Goal: Browse casually: Explore the website without a specific task or goal

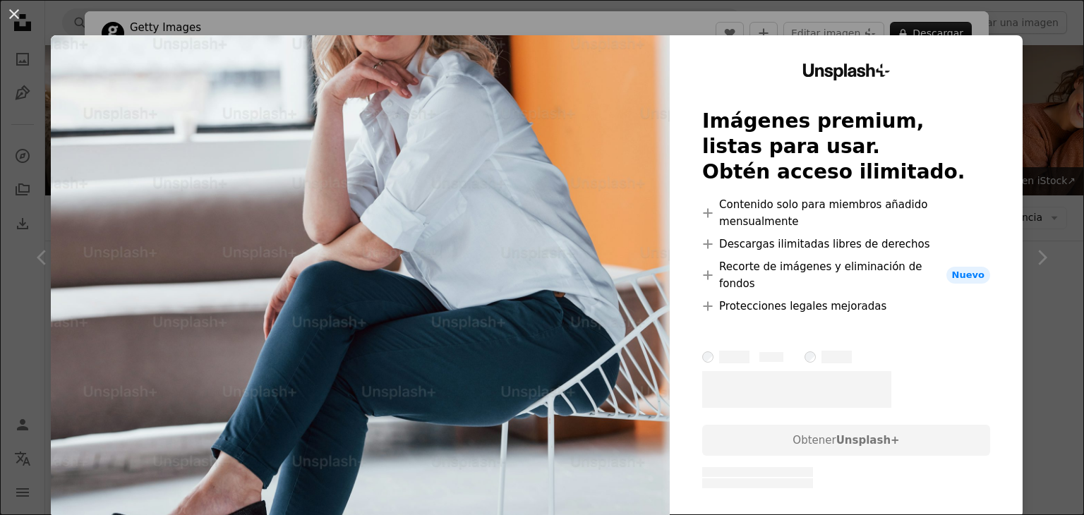
scroll to position [8043, 0]
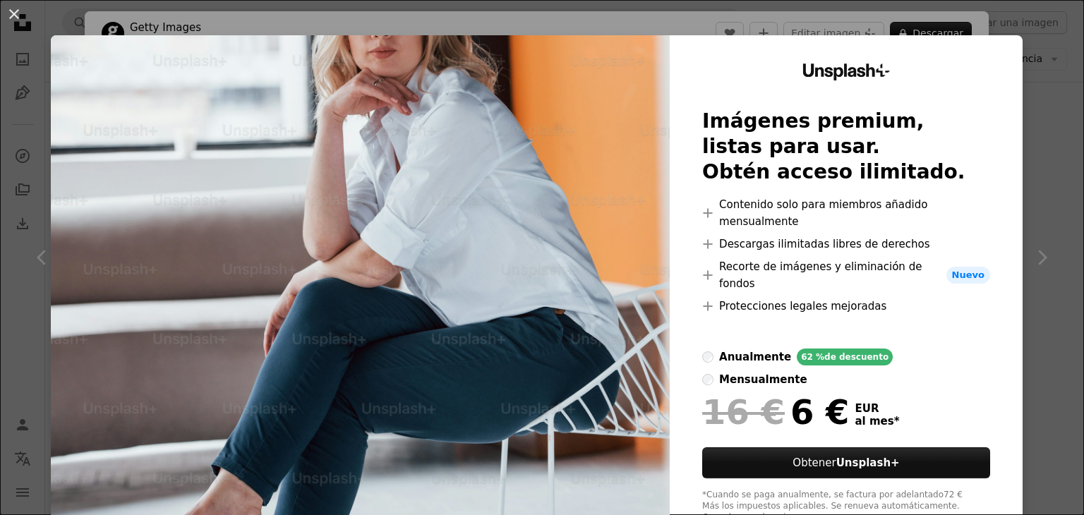
click at [1040, 85] on div "An X shape Unsplash+ Imágenes premium, listas para usar. Obtén acceso ilimitado…" at bounding box center [542, 257] width 1084 height 515
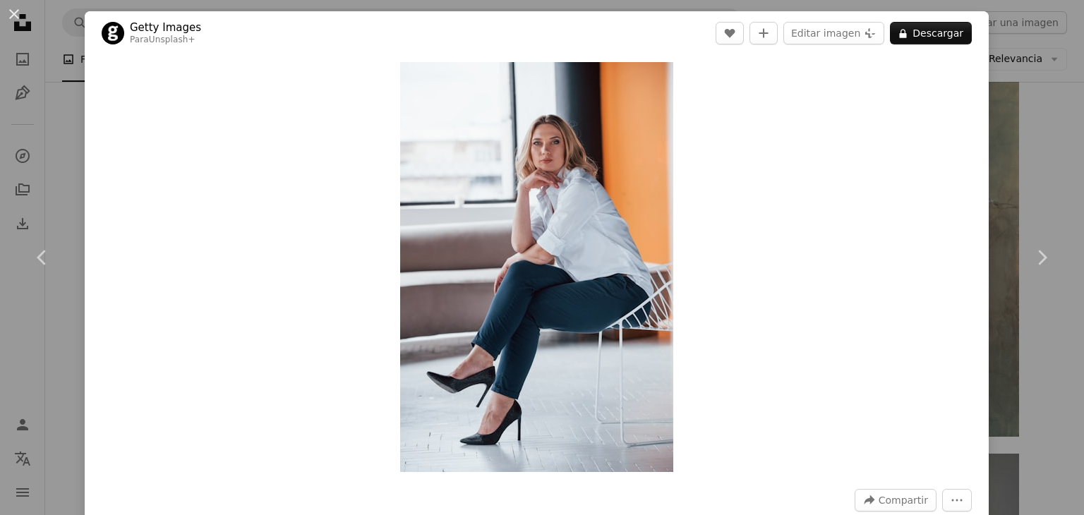
click at [871, 348] on div "Zoom in" at bounding box center [537, 267] width 904 height 424
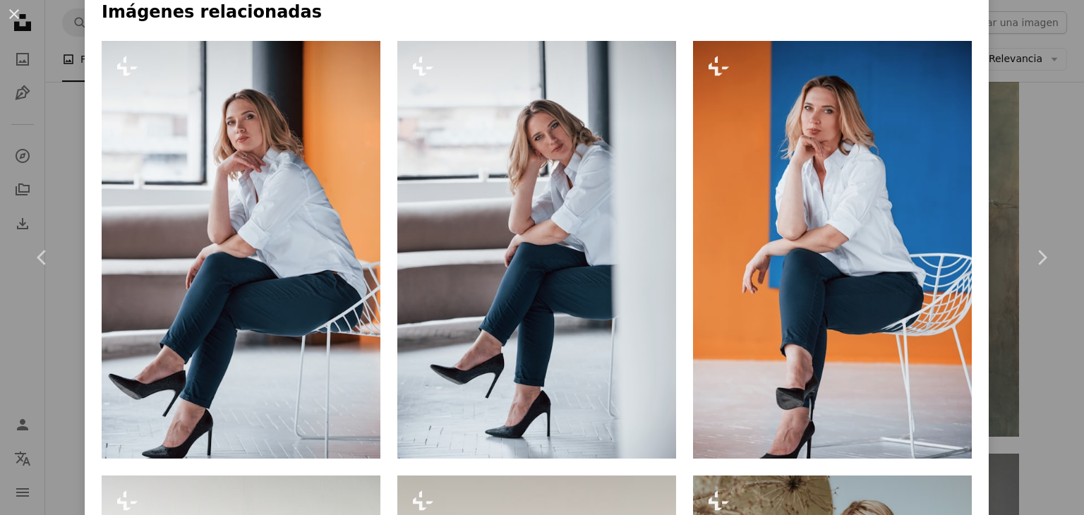
scroll to position [973, 0]
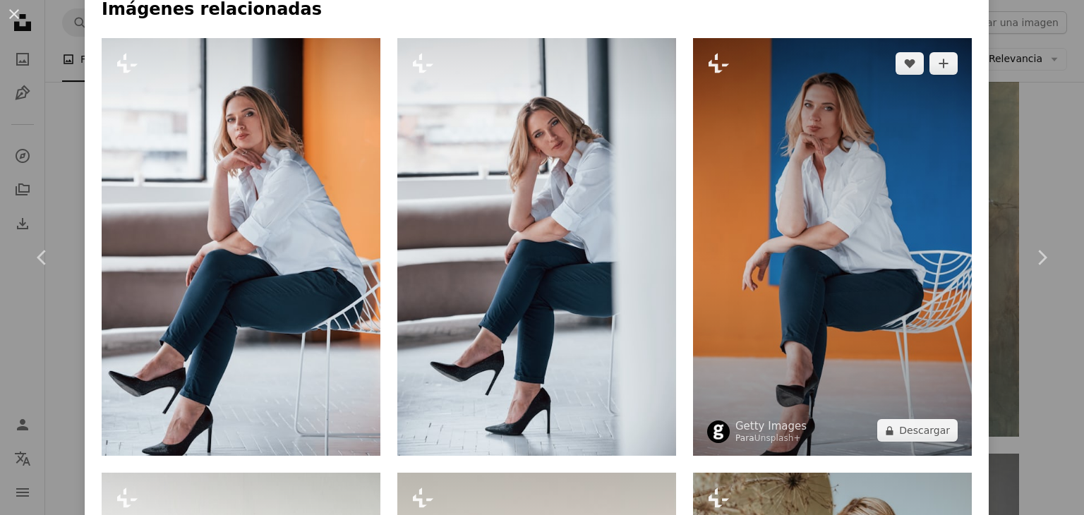
click at [836, 294] on img at bounding box center [832, 247] width 279 height 419
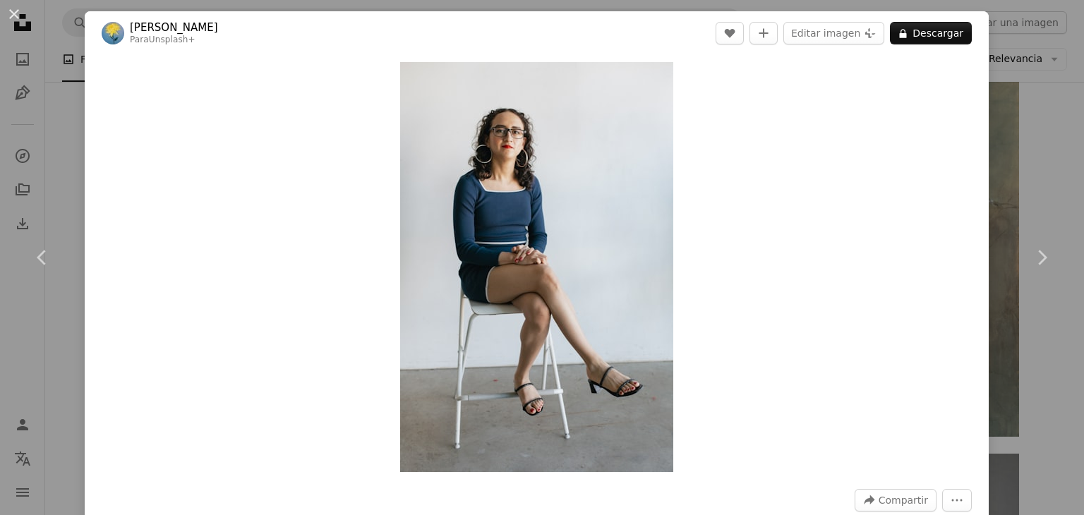
click at [949, 168] on div "Zoom in" at bounding box center [537, 267] width 904 height 424
click at [985, 100] on div "An X shape Chevron left Chevron right [PERSON_NAME] Para Unsplash+ A heart A pl…" at bounding box center [542, 257] width 1084 height 515
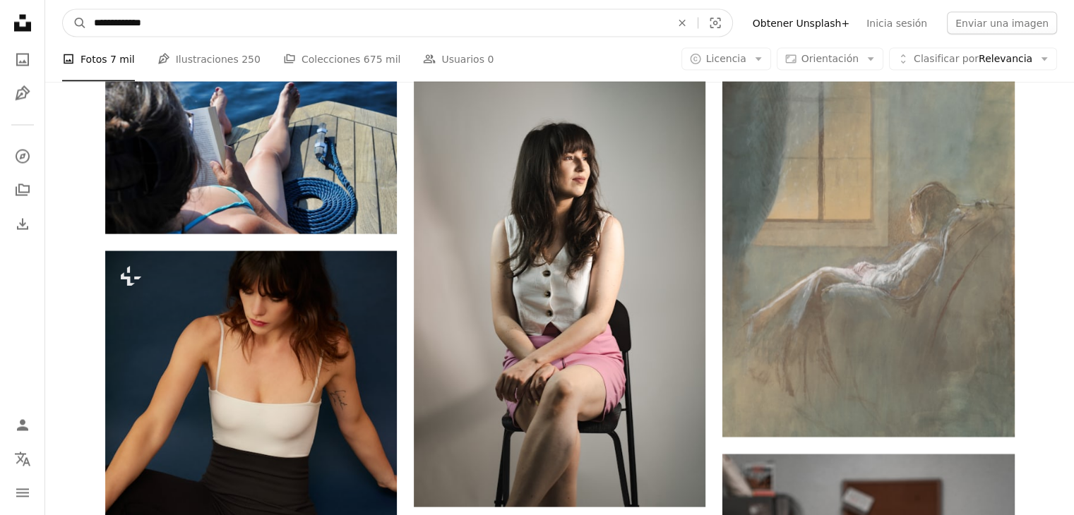
drag, startPoint x: 415, startPoint y: 18, endPoint x: 0, endPoint y: 23, distance: 415.1
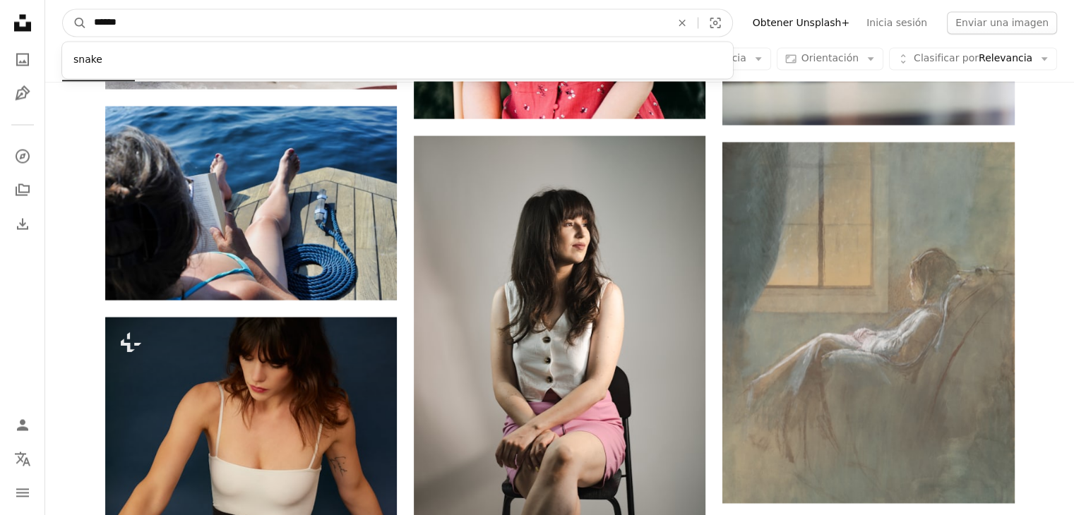
type input "******"
click at [63, 9] on button "A magnifying glass" at bounding box center [75, 22] width 24 height 27
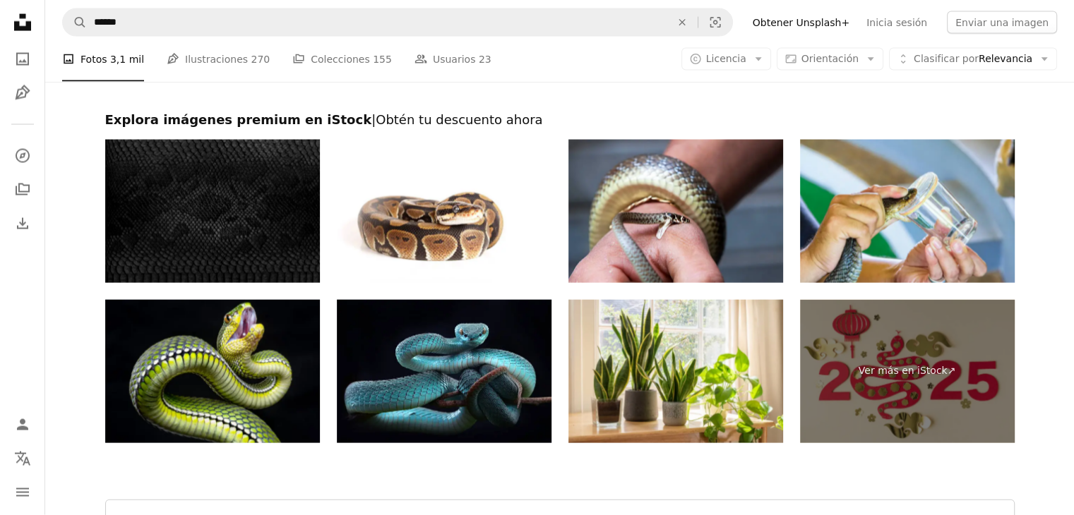
scroll to position [3134, 0]
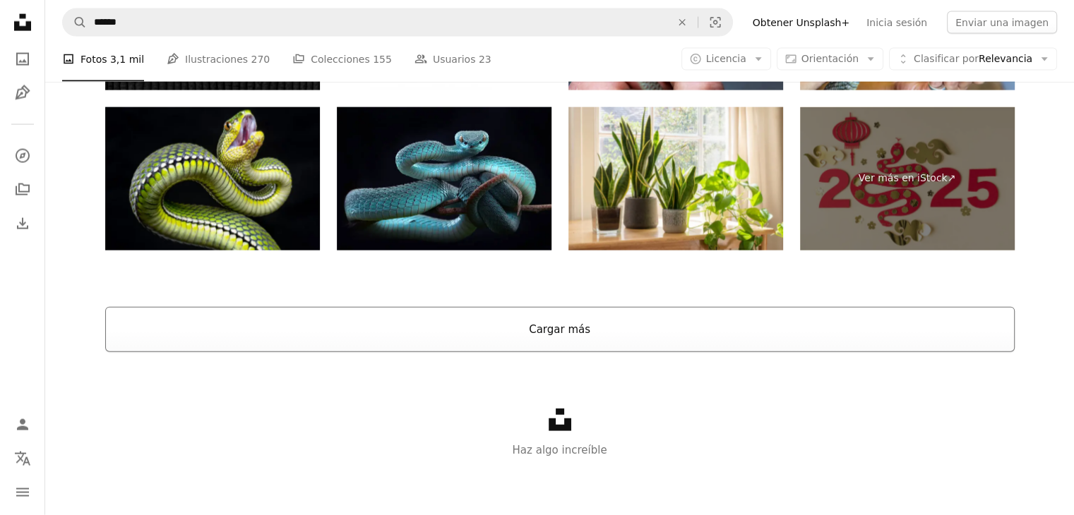
click at [549, 328] on button "Cargar más" at bounding box center [559, 329] width 909 height 45
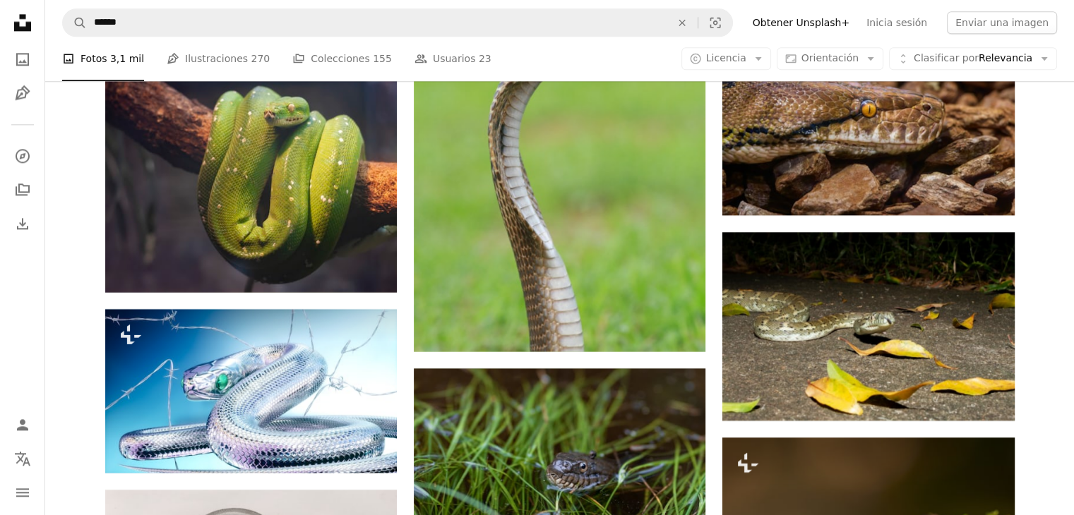
scroll to position [7279, 0]
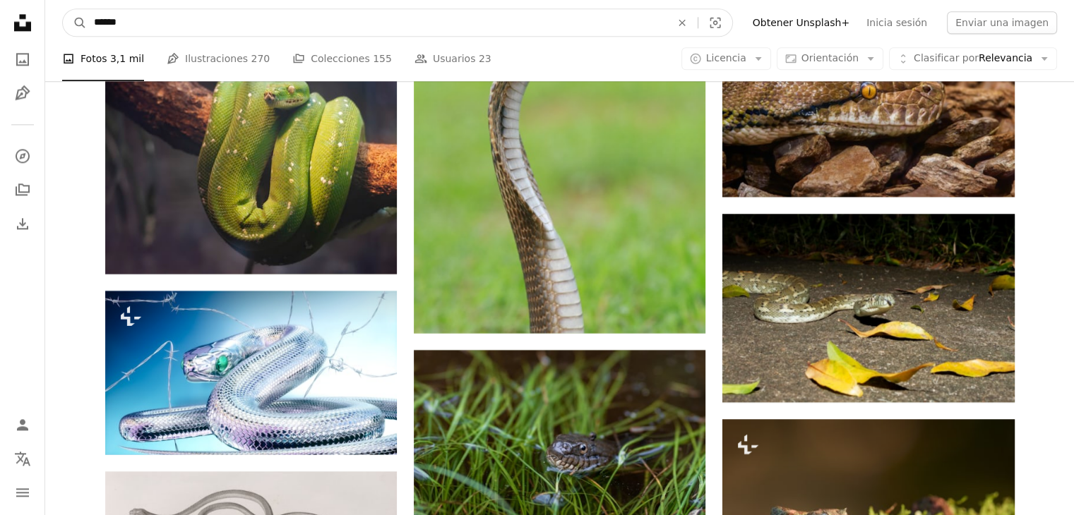
click at [292, 19] on input "******" at bounding box center [377, 22] width 580 height 27
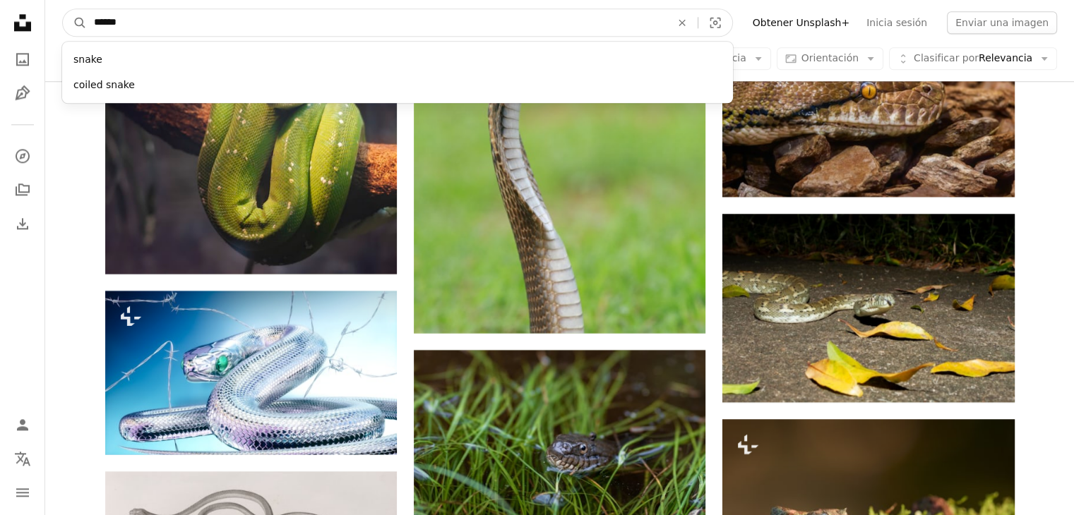
type input "*****"
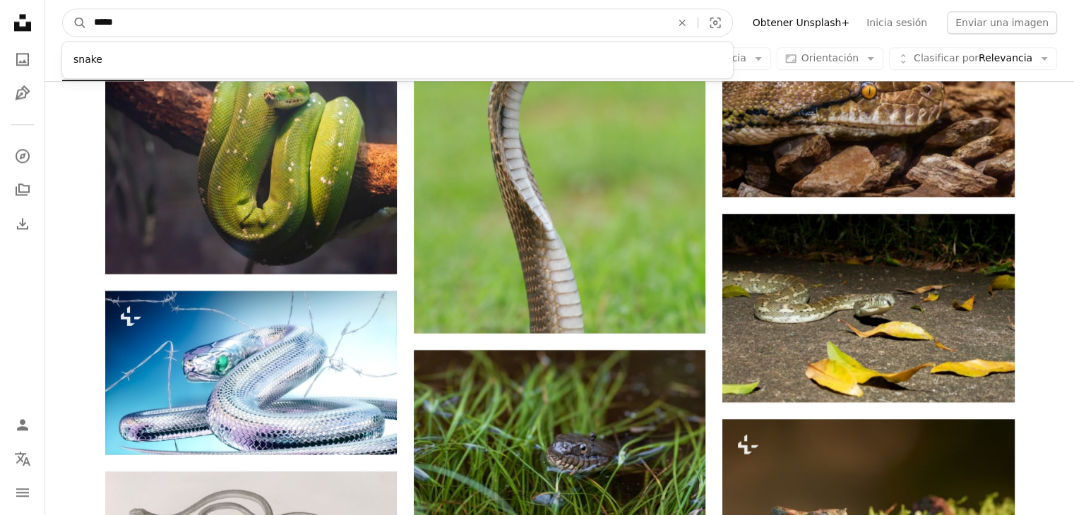
click button "A magnifying glass" at bounding box center [75, 22] width 24 height 27
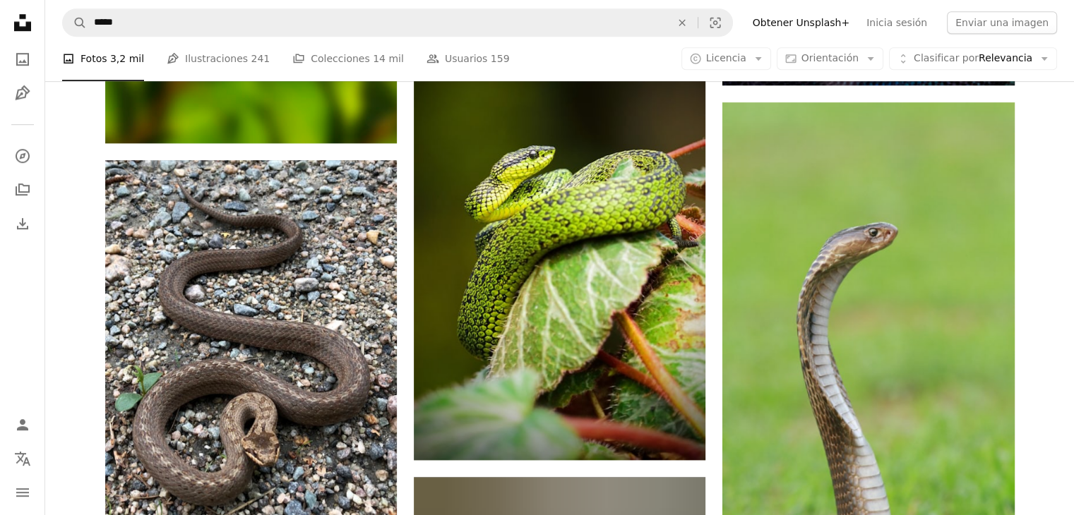
scroll to position [1101, 0]
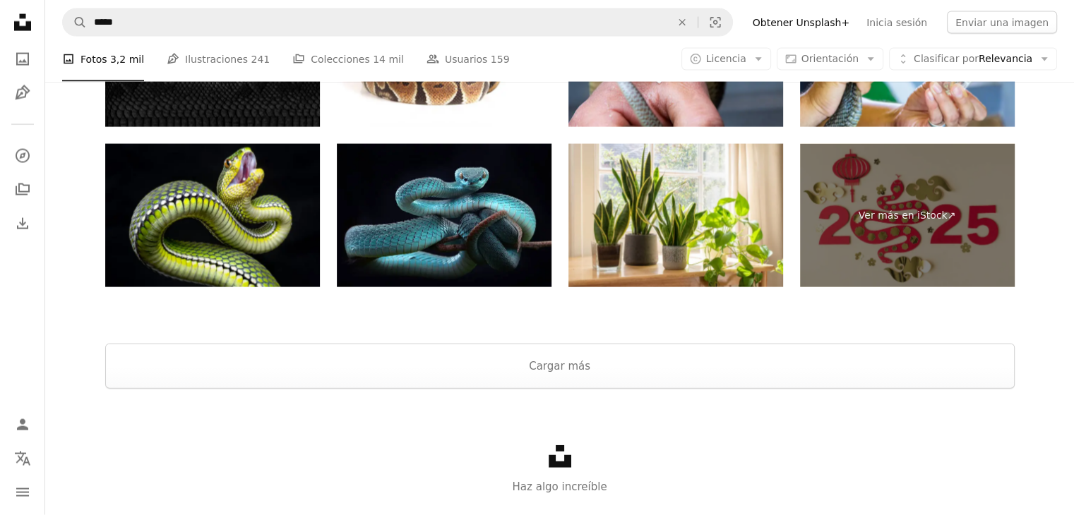
scroll to position [3078, 0]
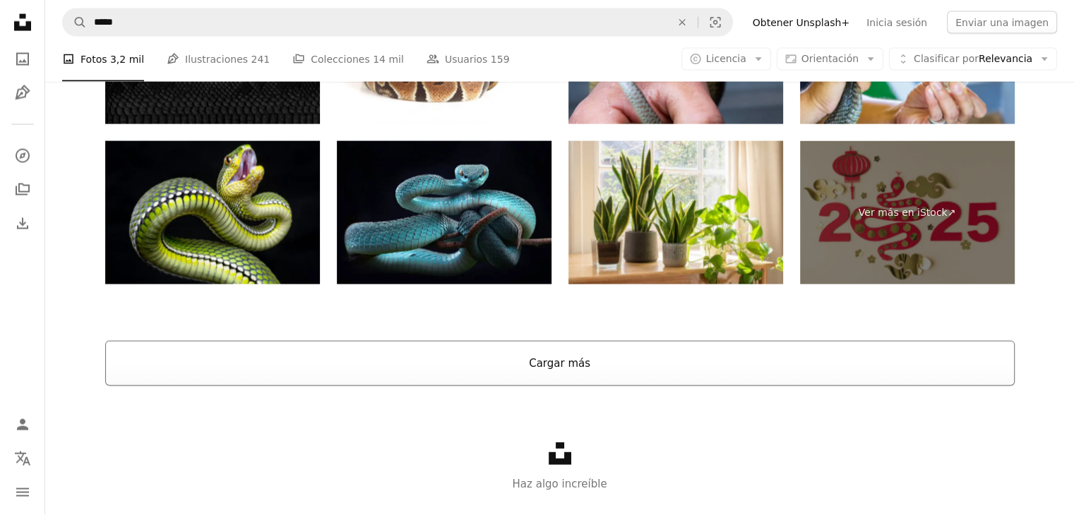
click at [585, 369] on button "Cargar más" at bounding box center [559, 363] width 909 height 45
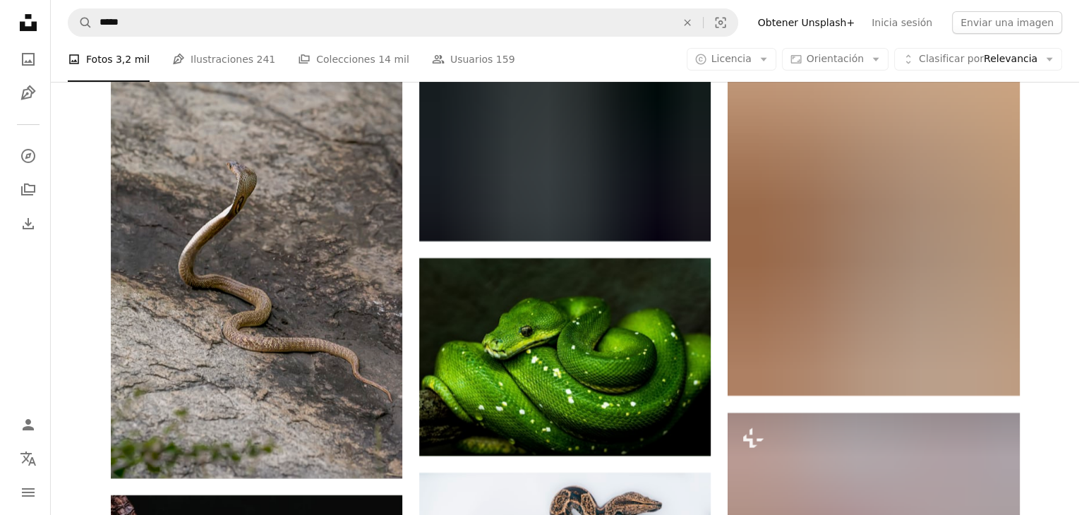
scroll to position [5588, 0]
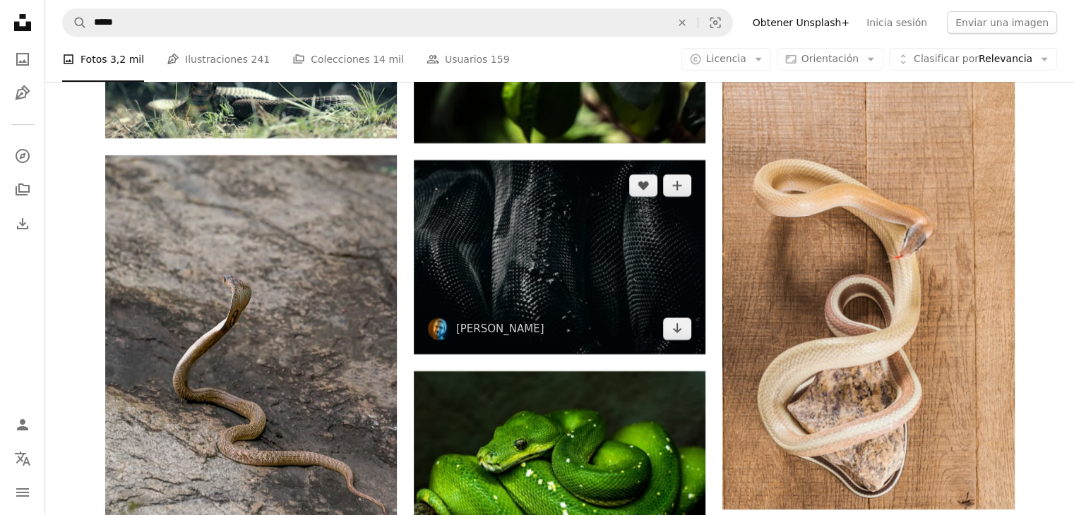
click at [602, 249] on img at bounding box center [560, 257] width 292 height 194
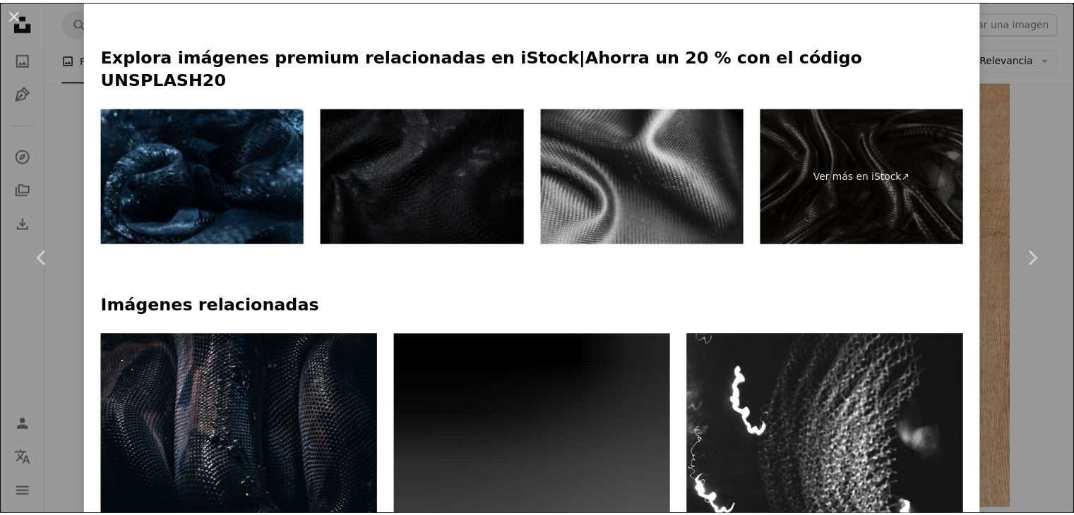
scroll to position [641, 0]
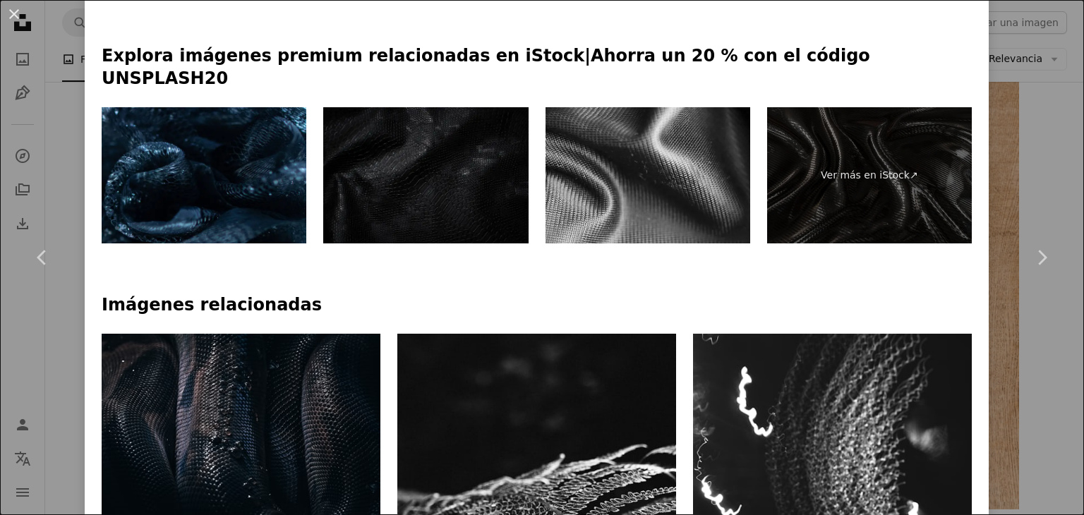
click at [70, 108] on div "An X shape Chevron left Chevron right [PERSON_NAME] jxk A heart A plus sign Edi…" at bounding box center [542, 257] width 1084 height 515
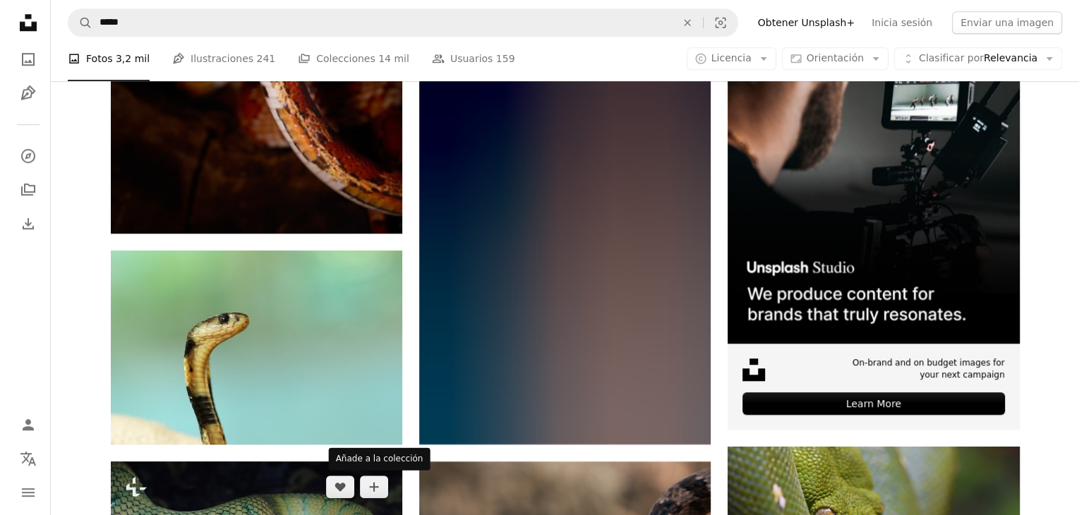
scroll to position [6624, 0]
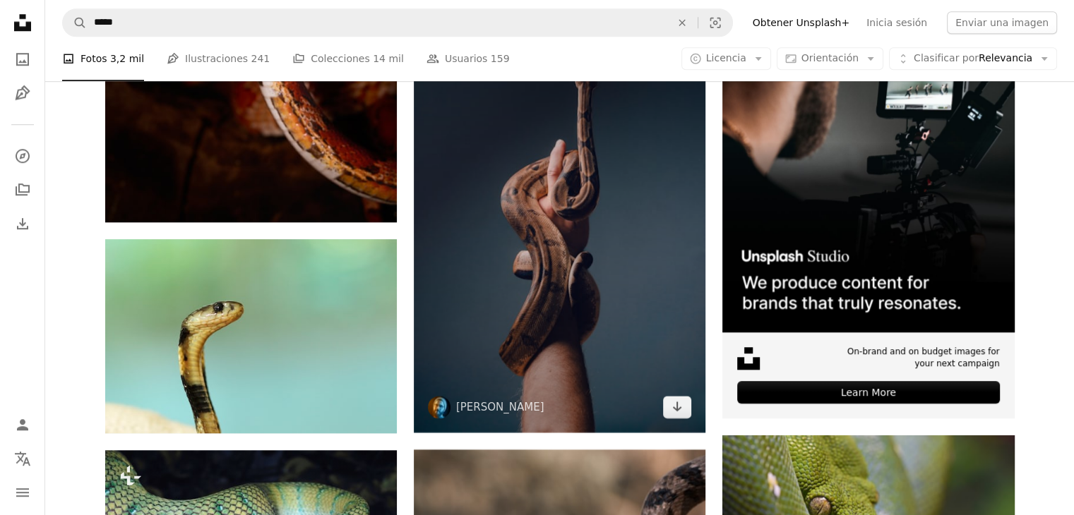
click at [585, 301] on img at bounding box center [560, 214] width 292 height 438
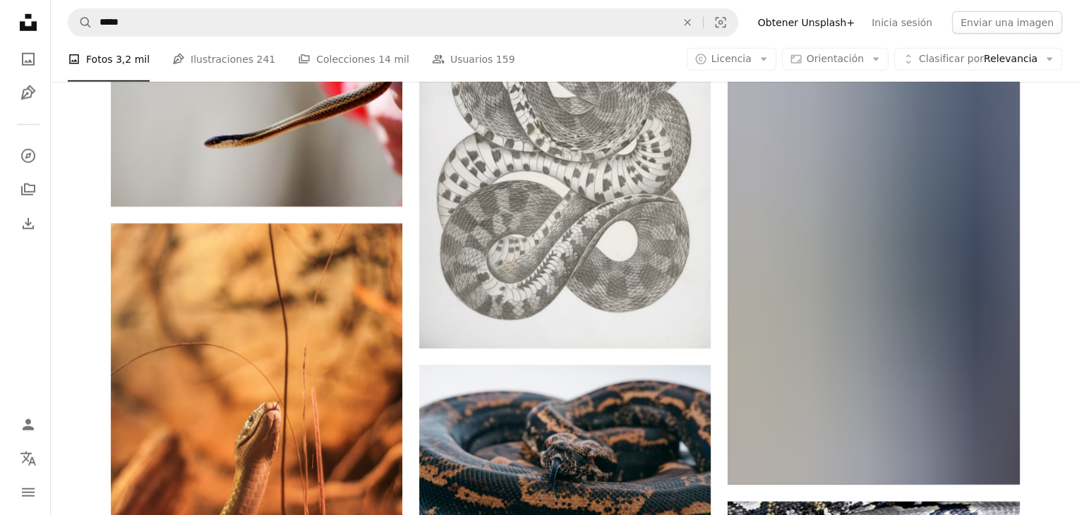
scroll to position [14767, 0]
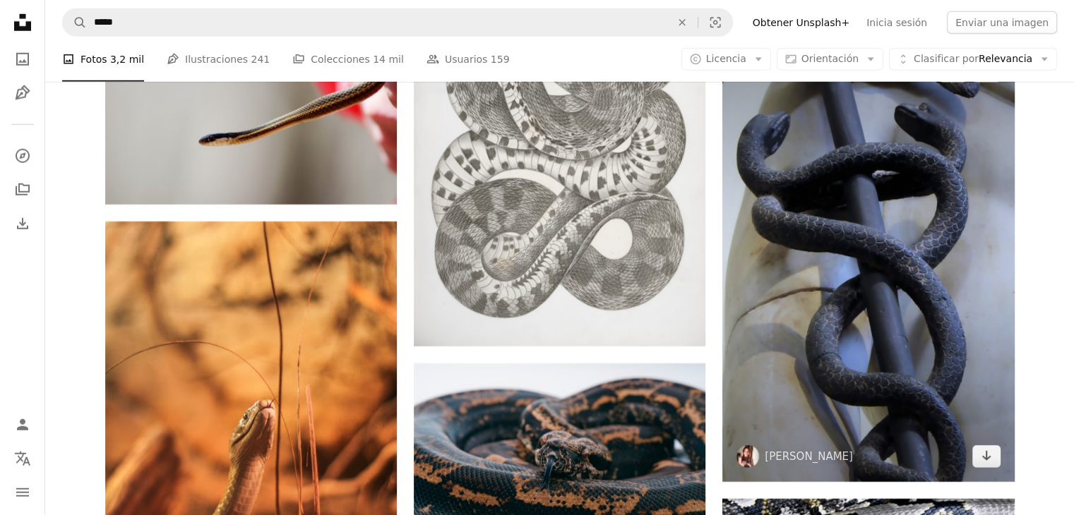
click at [843, 241] on img at bounding box center [868, 264] width 292 height 436
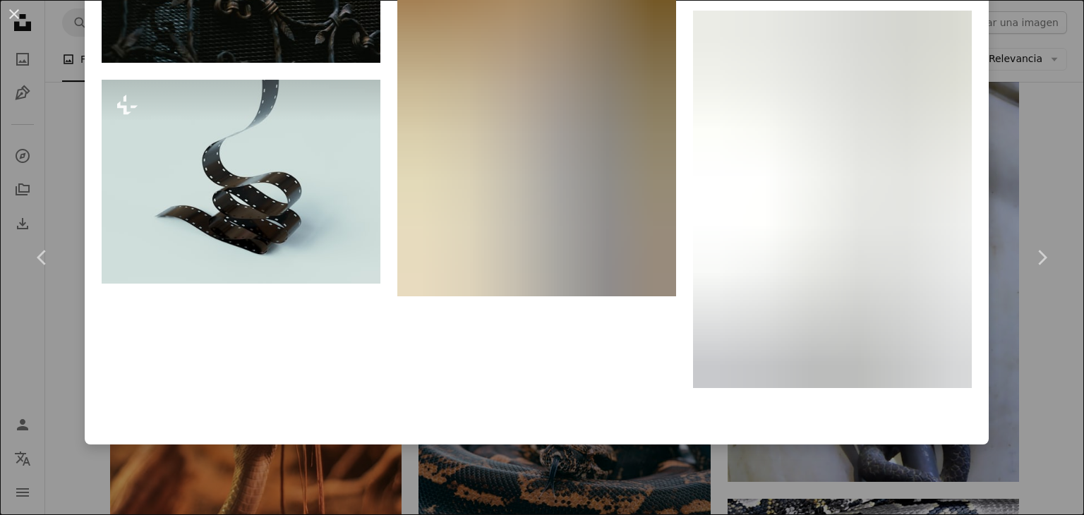
scroll to position [5824, 0]
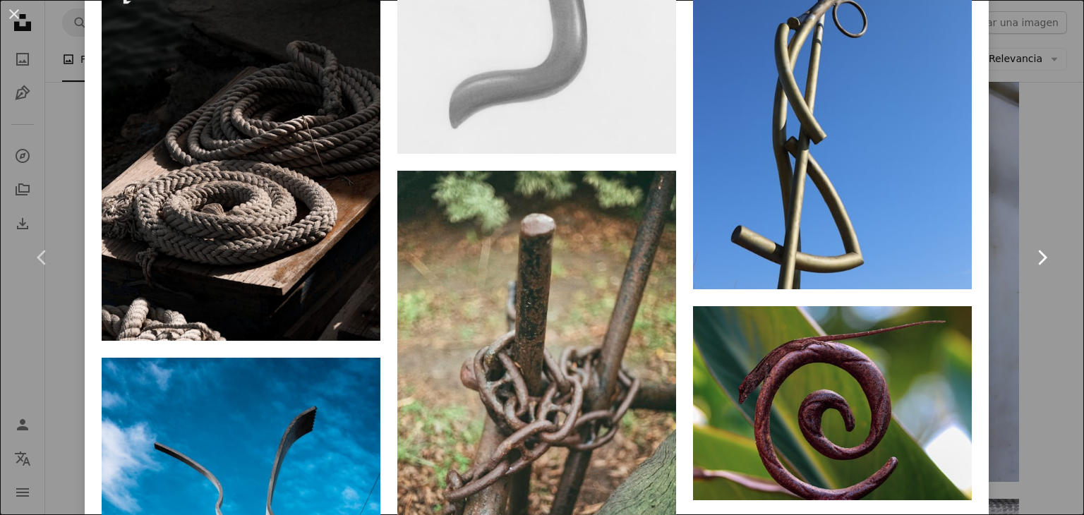
click at [1019, 321] on link "Chevron right" at bounding box center [1042, 258] width 85 height 136
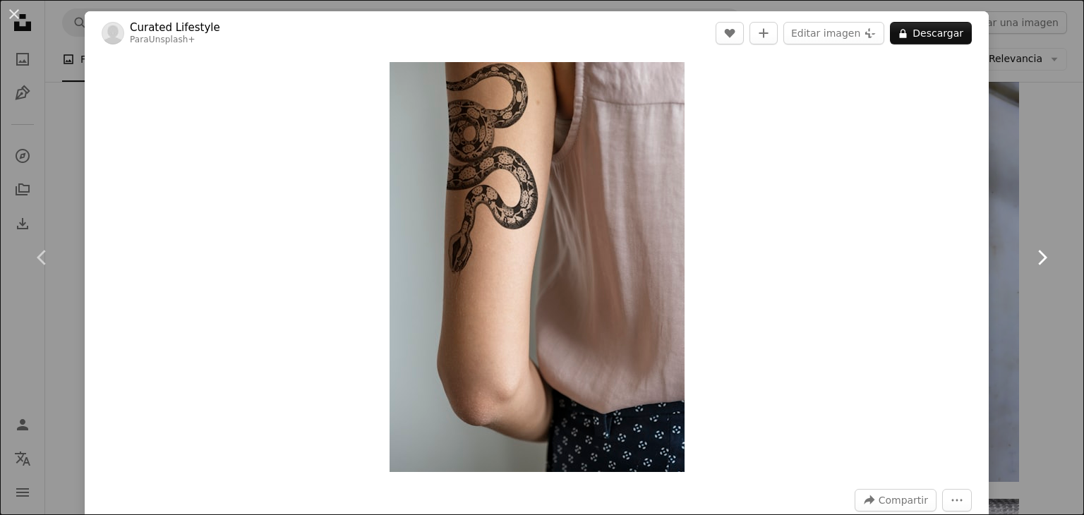
click at [1012, 245] on link "Chevron right" at bounding box center [1042, 258] width 85 height 136
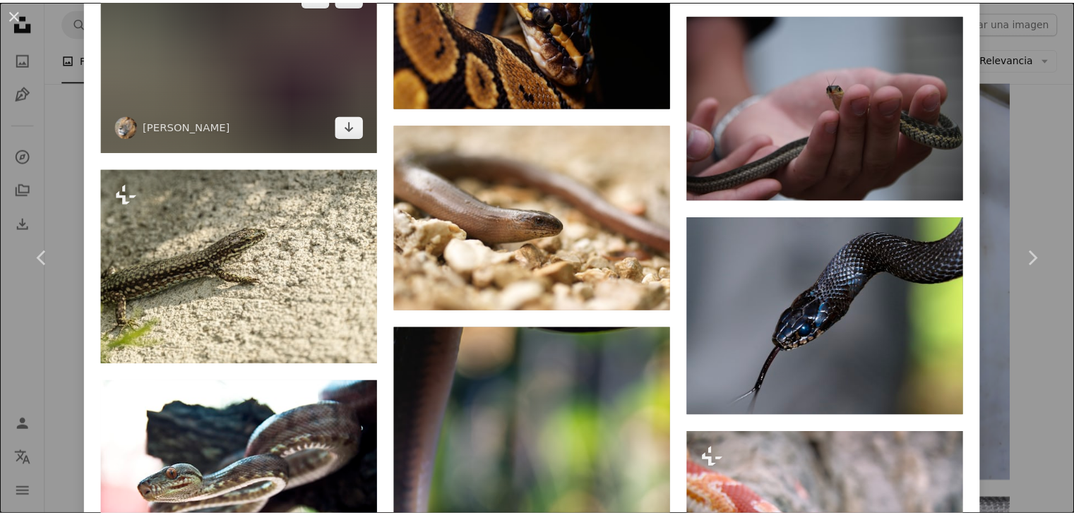
scroll to position [2914, 0]
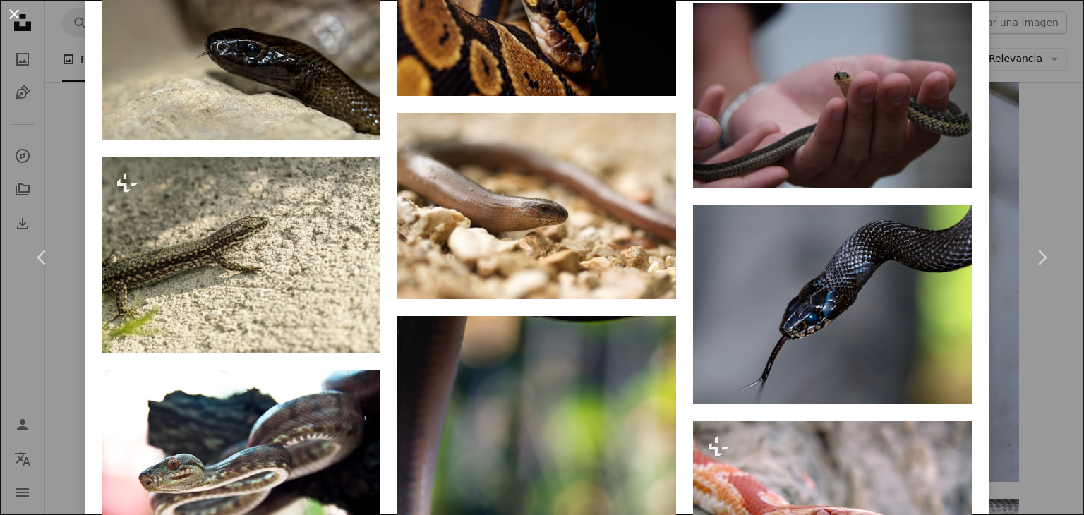
click at [23, 23] on button "An X shape" at bounding box center [14, 14] width 17 height 17
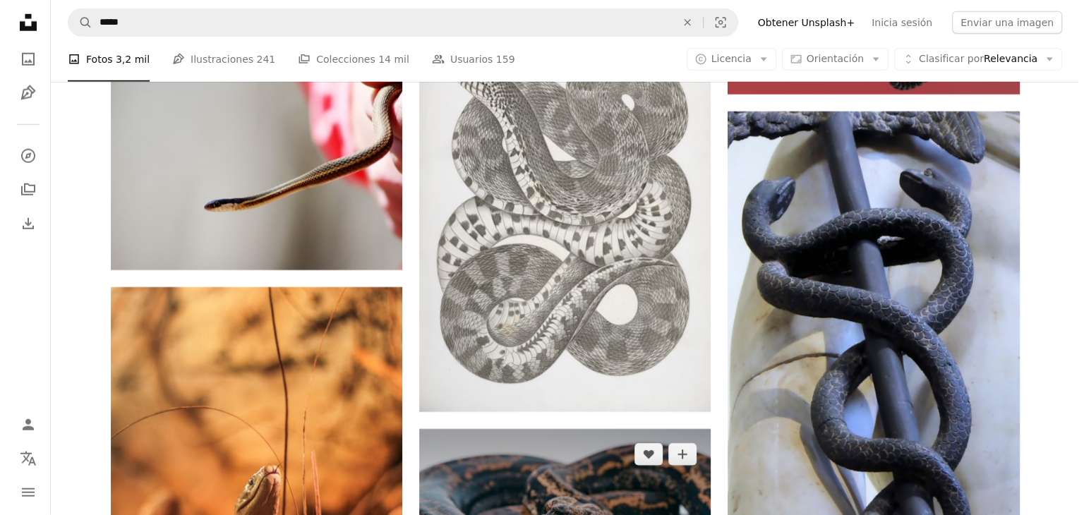
scroll to position [14702, 0]
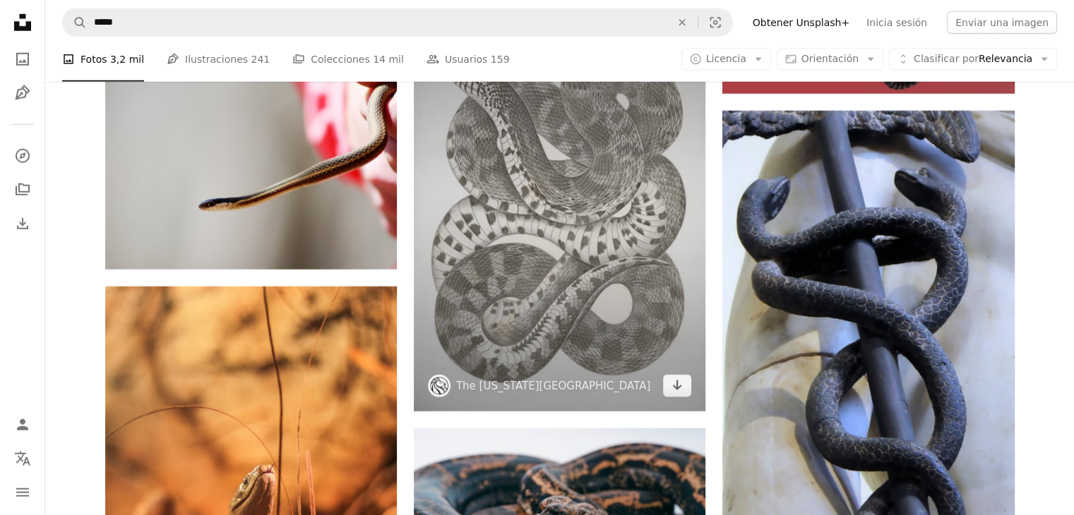
click at [575, 255] on img at bounding box center [560, 209] width 292 height 404
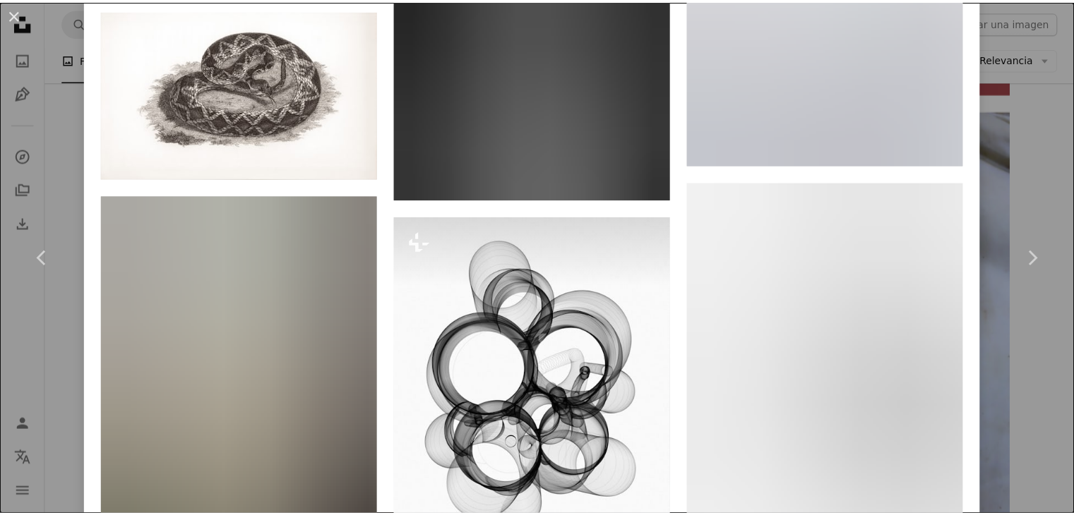
scroll to position [9089, 0]
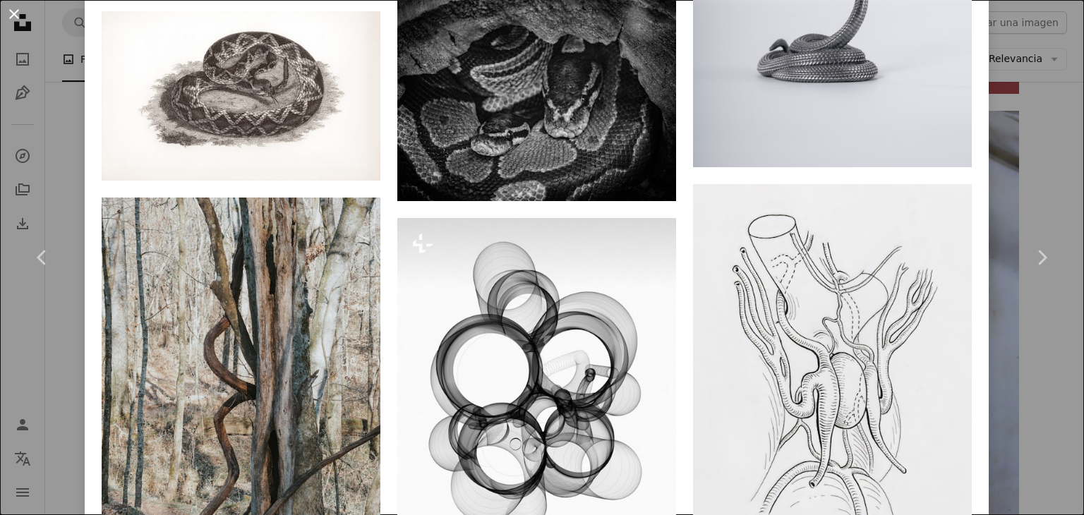
click at [22, 18] on button "An X shape" at bounding box center [14, 14] width 17 height 17
